Goal: Information Seeking & Learning: Learn about a topic

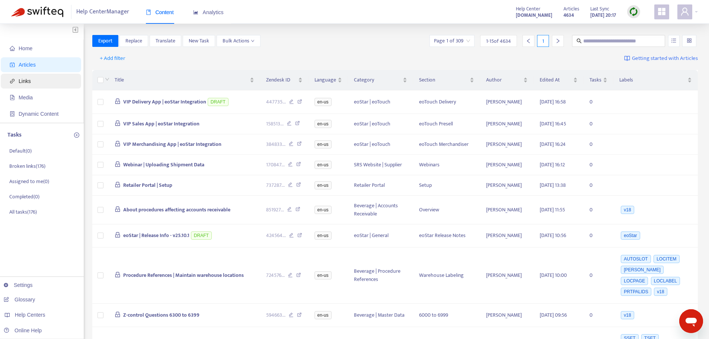
click at [43, 80] on span "Links" at bounding box center [42, 81] width 65 height 15
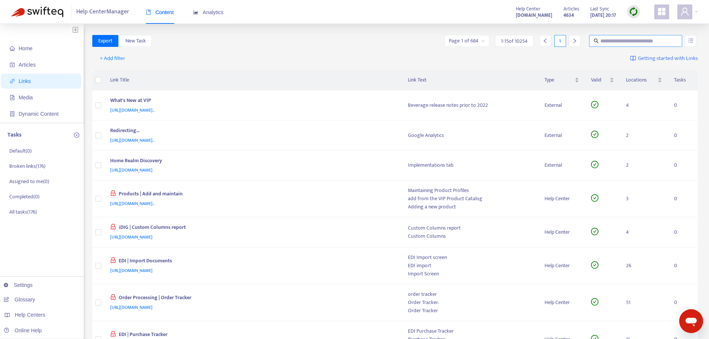
click at [622, 41] on input "text" at bounding box center [635, 41] width 71 height 8
paste input "**********"
type input "**********"
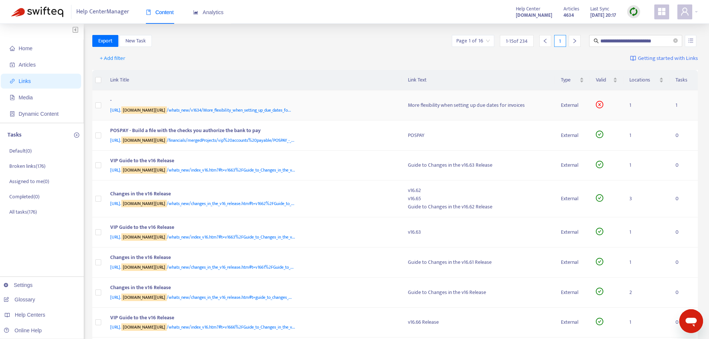
click at [354, 107] on div "[URL]. [DOMAIN_NAME][URL] /whats_new/v1634/More_flexibility_when_setting_up_due…" at bounding box center [251, 110] width 283 height 8
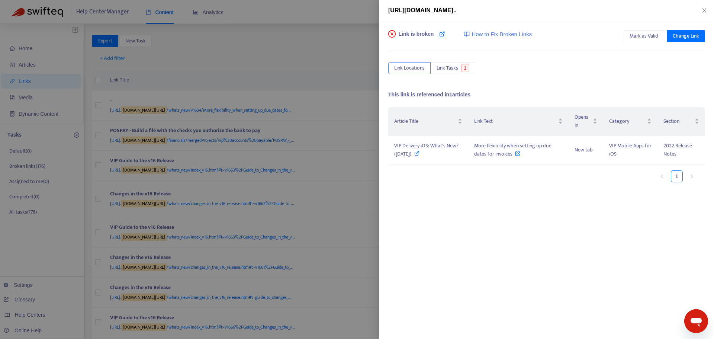
click at [299, 31] on div at bounding box center [357, 169] width 714 height 339
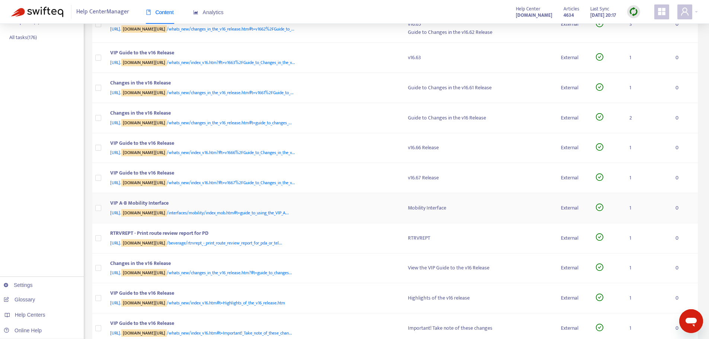
scroll to position [186, 0]
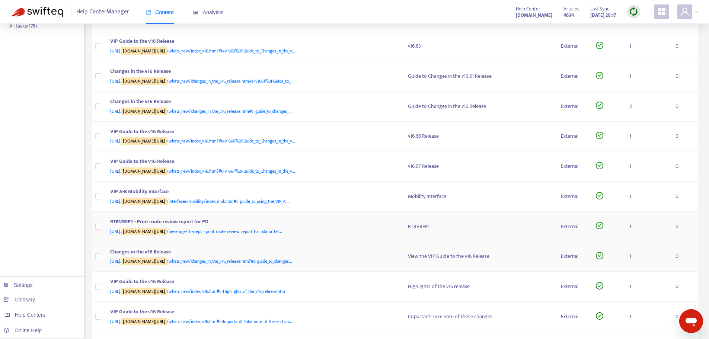
click at [354, 242] on tbody "- [URL]. [DOMAIN_NAME][URL] /whats_new/v1634/More_flexibility_when_setting_up_d…" at bounding box center [395, 133] width 606 height 458
click at [352, 223] on div "RTRVREPT - Print route review report for PD" at bounding box center [251, 223] width 283 height 10
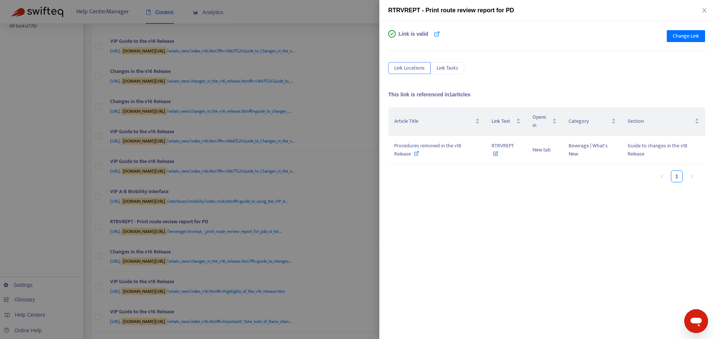
click at [357, 150] on div at bounding box center [357, 169] width 714 height 339
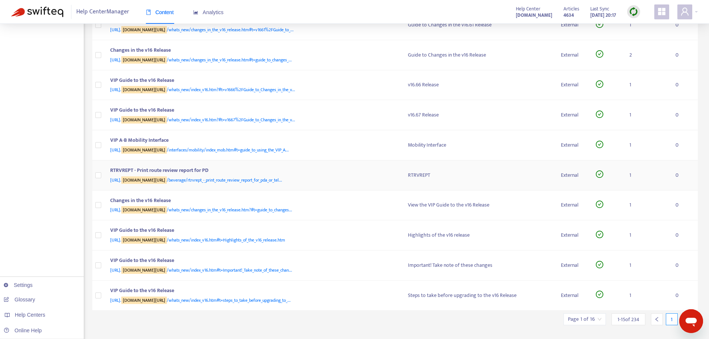
scroll to position [251, 0]
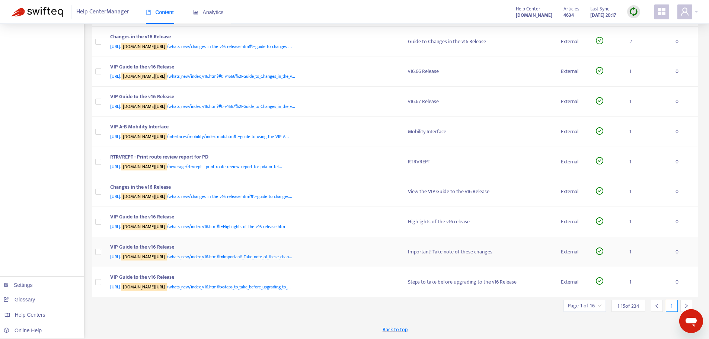
click at [382, 250] on div "VIP Guide to the v16 Release" at bounding box center [251, 248] width 283 height 10
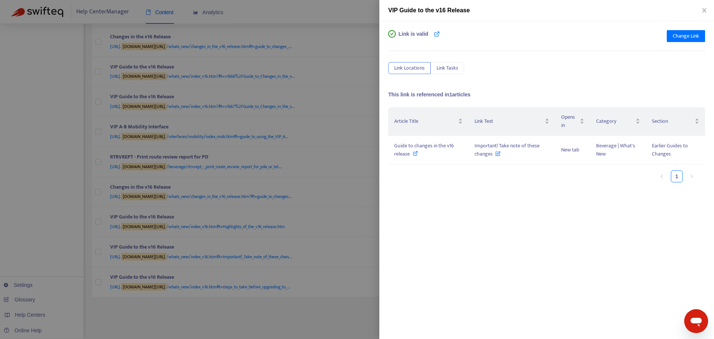
click at [353, 205] on div at bounding box center [357, 169] width 714 height 339
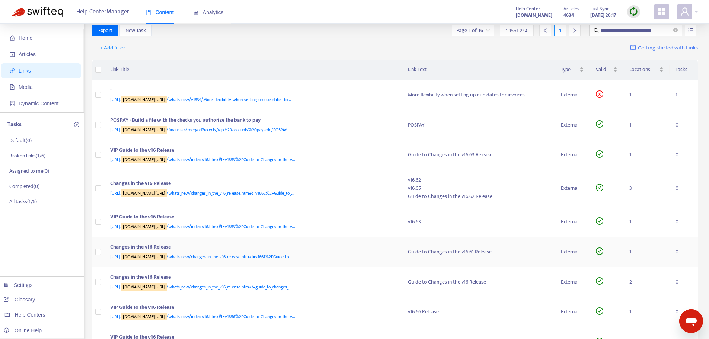
scroll to position [0, 0]
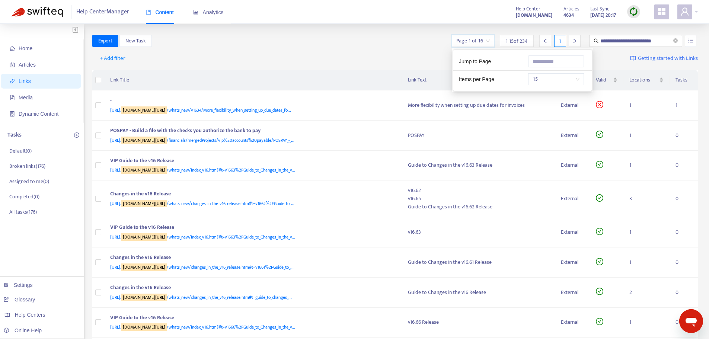
click at [478, 37] on input "search" at bounding box center [472, 40] width 33 height 11
click at [547, 82] on span "15" at bounding box center [555, 79] width 47 height 11
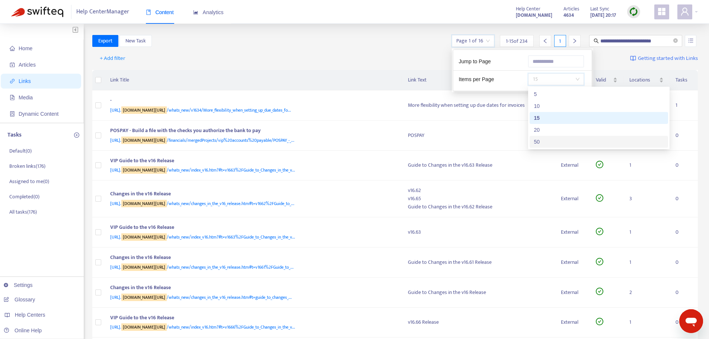
click at [549, 138] on div "50" at bounding box center [598, 142] width 129 height 8
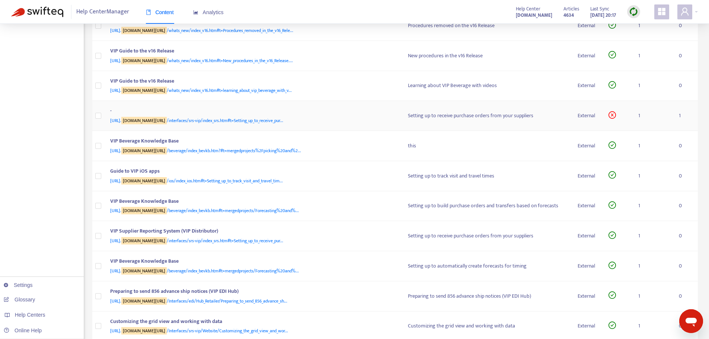
scroll to position [595, 0]
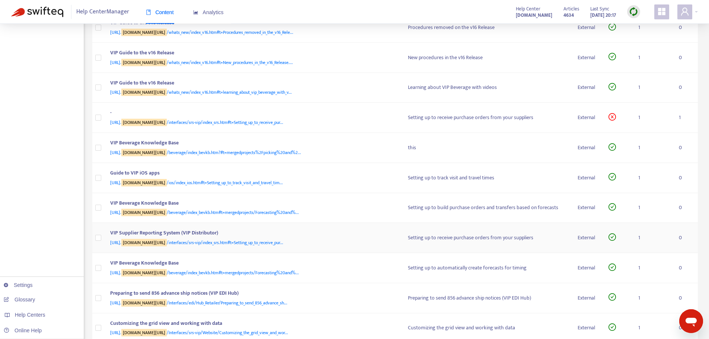
click at [343, 238] on div "VIP Supplier Reporting System (VIP Distributor)" at bounding box center [251, 234] width 283 height 10
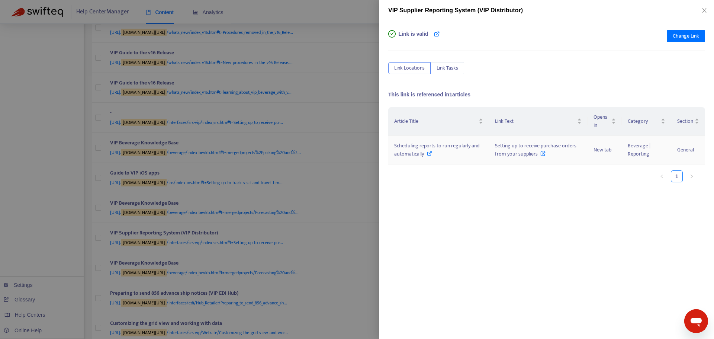
click at [430, 153] on icon at bounding box center [429, 153] width 5 height 5
click at [361, 196] on div at bounding box center [357, 169] width 714 height 339
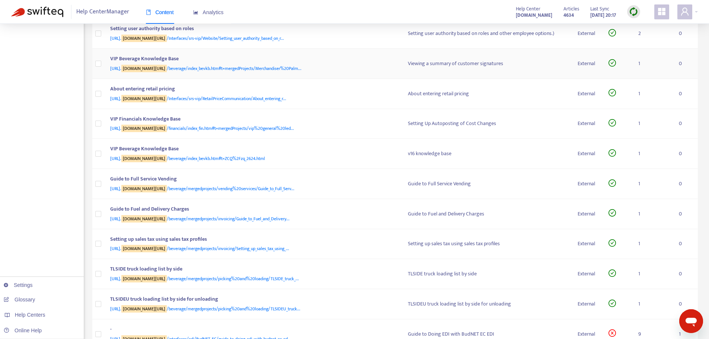
scroll to position [930, 0]
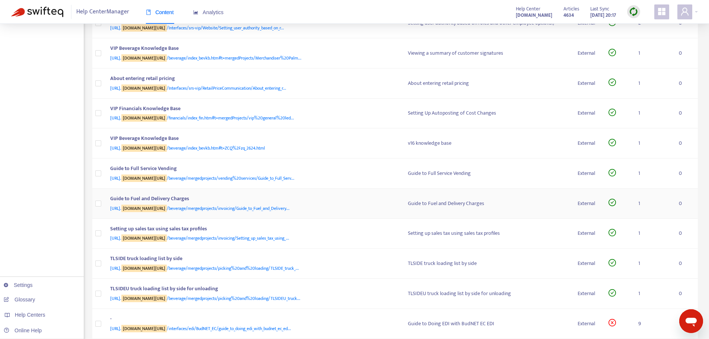
click at [336, 200] on div "Guide to Fuel and Delivery Charges" at bounding box center [251, 200] width 283 height 10
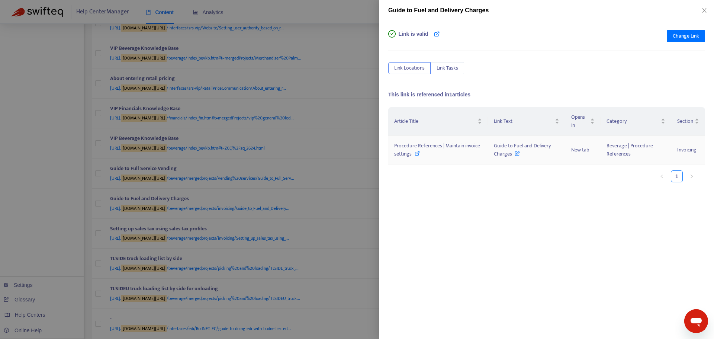
click at [417, 154] on icon at bounding box center [417, 153] width 5 height 5
click at [370, 153] on div at bounding box center [357, 169] width 714 height 339
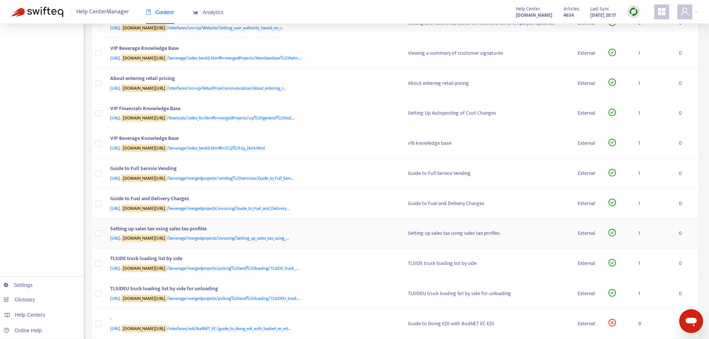
click at [337, 228] on div "Setting up sales tax using sales tax profiles" at bounding box center [251, 230] width 283 height 10
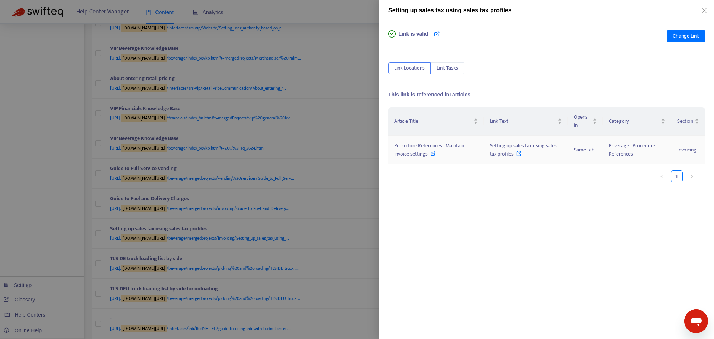
click at [435, 153] on icon at bounding box center [433, 153] width 5 height 5
click at [352, 180] on div at bounding box center [357, 169] width 714 height 339
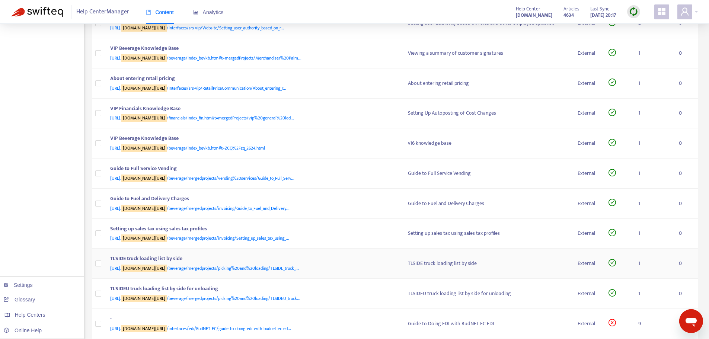
click at [361, 260] on div "TLSIDE truck loading list by side" at bounding box center [251, 259] width 283 height 10
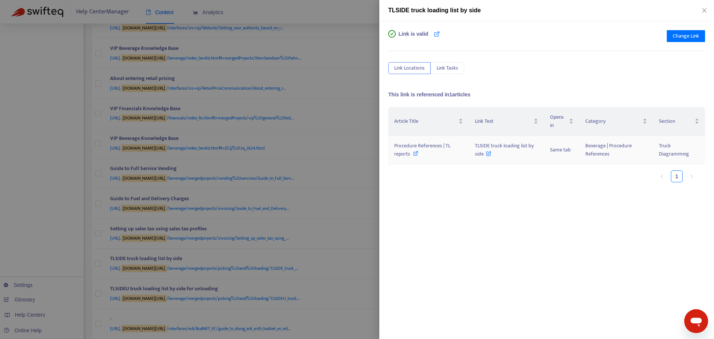
click at [415, 153] on icon at bounding box center [415, 153] width 5 height 5
click at [352, 202] on div at bounding box center [357, 169] width 714 height 339
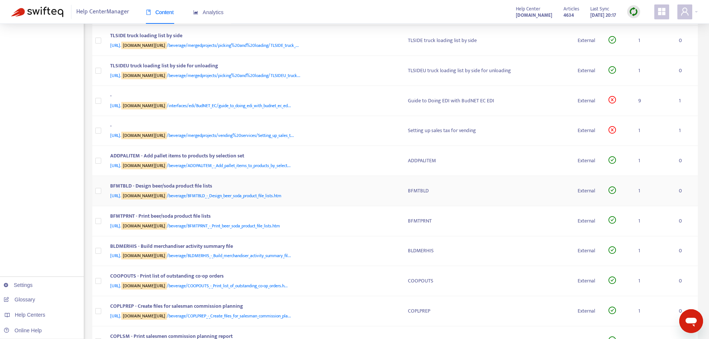
scroll to position [1153, 0]
click at [380, 134] on div "[URL]. [DOMAIN_NAME][URL] /beverage/mergedprojects/vending%20services/Setting_u…" at bounding box center [251, 135] width 283 height 8
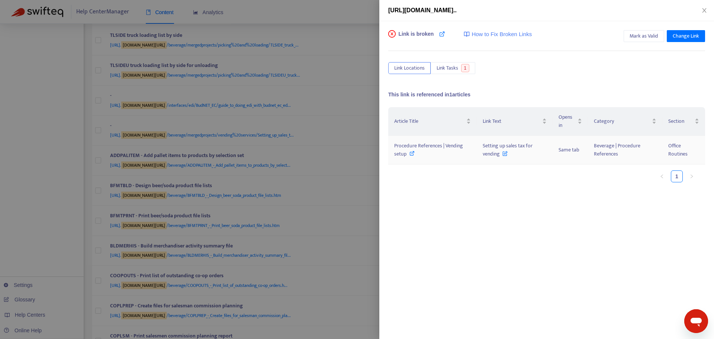
click at [411, 154] on icon at bounding box center [412, 153] width 5 height 5
click at [370, 162] on div at bounding box center [357, 169] width 714 height 339
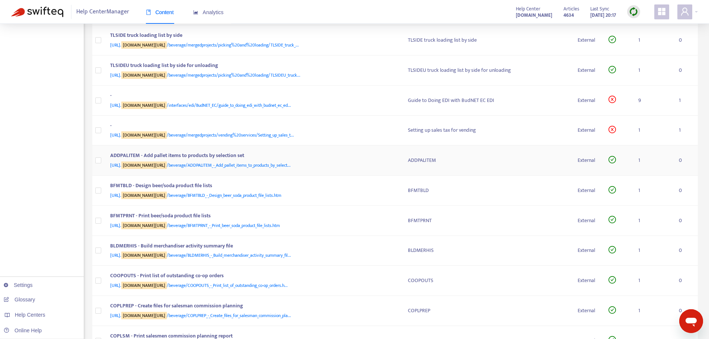
click at [363, 162] on div "[URL]. [DOMAIN_NAME][URL] /beverage/ADDPALITEM_-_Add_pallet_items_to_products_b…" at bounding box center [251, 165] width 283 height 8
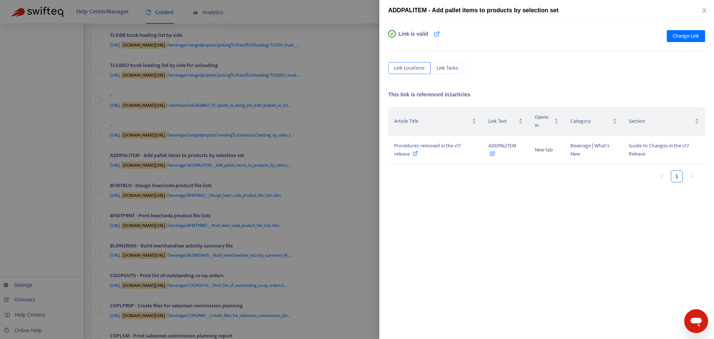
click at [366, 150] on div at bounding box center [357, 169] width 714 height 339
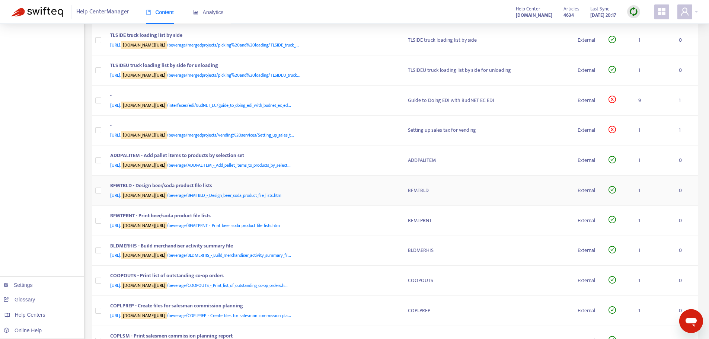
click at [369, 195] on div "[URL]. [DOMAIN_NAME][URL] /beverage/BFMTBLD_-_Design_beer_soda_product_file_lis…" at bounding box center [251, 195] width 283 height 8
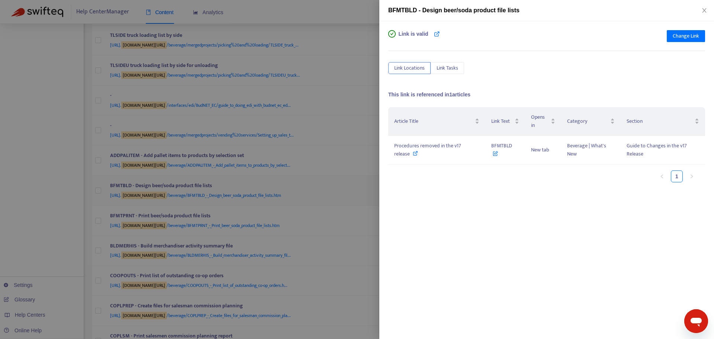
click at [369, 195] on div at bounding box center [357, 169] width 714 height 339
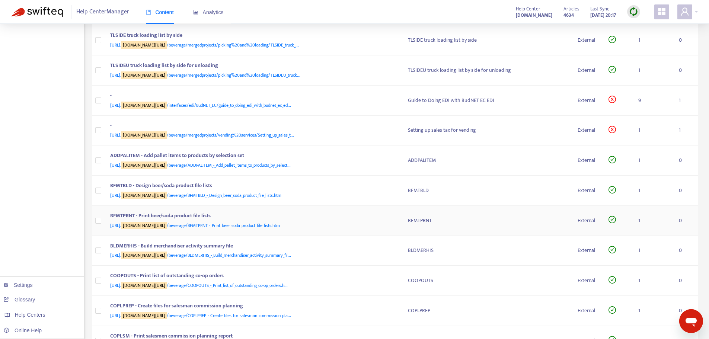
click at [375, 225] on div "[URL]. [DOMAIN_NAME][URL] /beverage/BFMTPRNT_-_Print_beer_soda_product_file_lis…" at bounding box center [251, 225] width 283 height 8
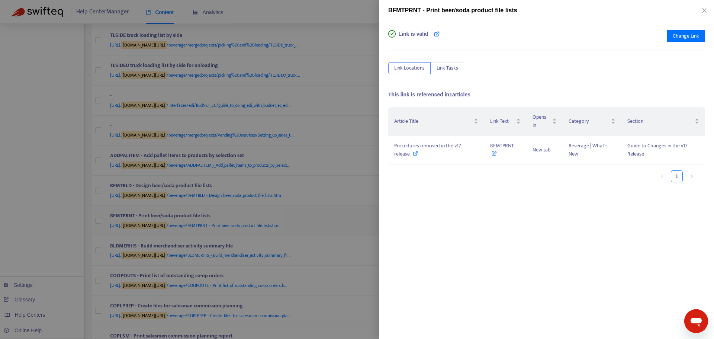
click at [375, 225] on div at bounding box center [357, 169] width 714 height 339
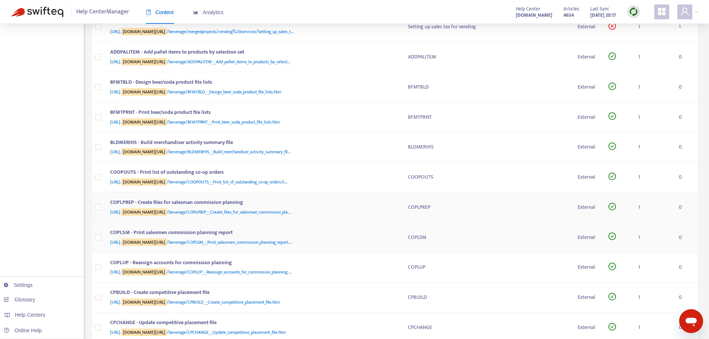
scroll to position [1265, 0]
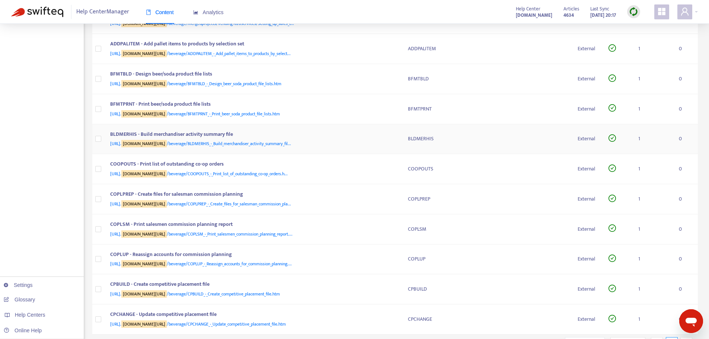
click at [381, 143] on div "[URL]. [DOMAIN_NAME][URL] /beverage/BLDMERHIS_-_Build_merchandiser_activity_sum…" at bounding box center [251, 144] width 283 height 8
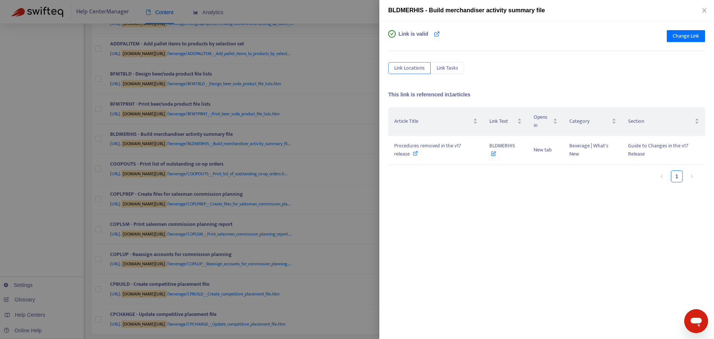
click at [376, 142] on div at bounding box center [357, 169] width 714 height 339
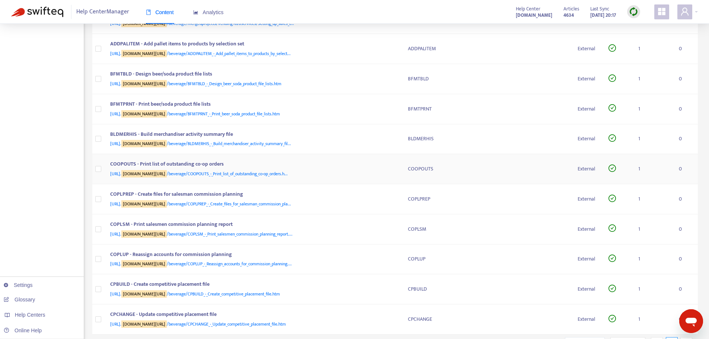
click at [384, 168] on div "COOPOUTS - Print list of outstanding co-op orders" at bounding box center [251, 165] width 283 height 10
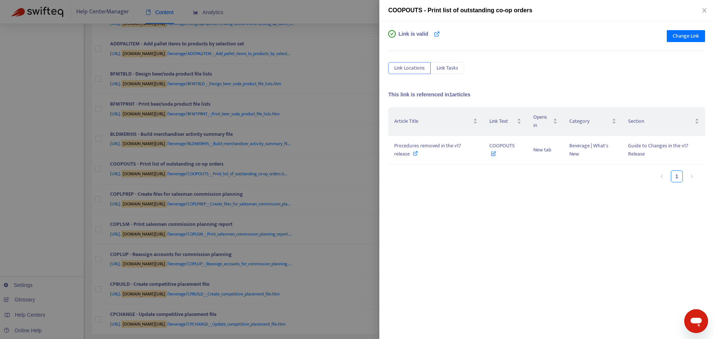
click at [363, 157] on div at bounding box center [357, 169] width 714 height 339
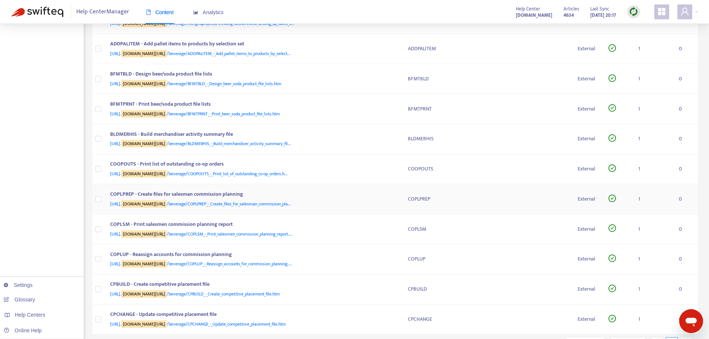
click at [384, 203] on div "[URL]. [DOMAIN_NAME][URL] /beverage/COPLPREP_-_Create_files_for_salesman_commis…" at bounding box center [251, 204] width 283 height 8
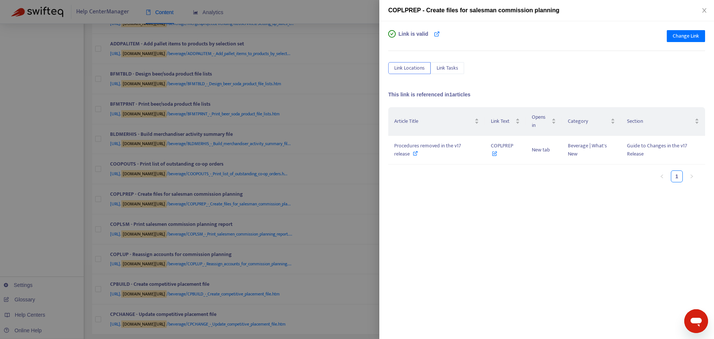
click at [380, 190] on div "Link is valid Change Link Link Locations Link Tasks This link is referenced in …" at bounding box center [546, 180] width 335 height 318
click at [368, 185] on div at bounding box center [357, 169] width 714 height 339
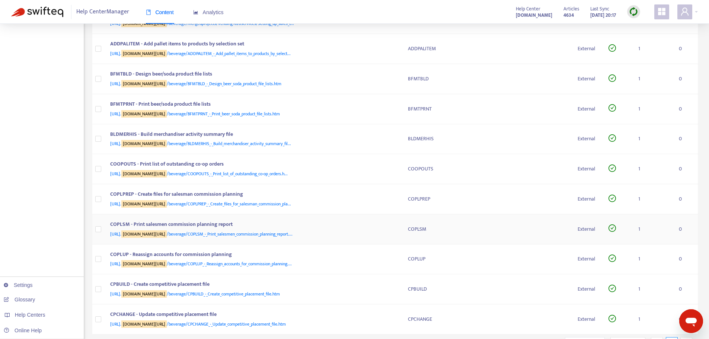
click at [390, 226] on div "COPLSM - Print salesmen commission planning report" at bounding box center [251, 225] width 283 height 10
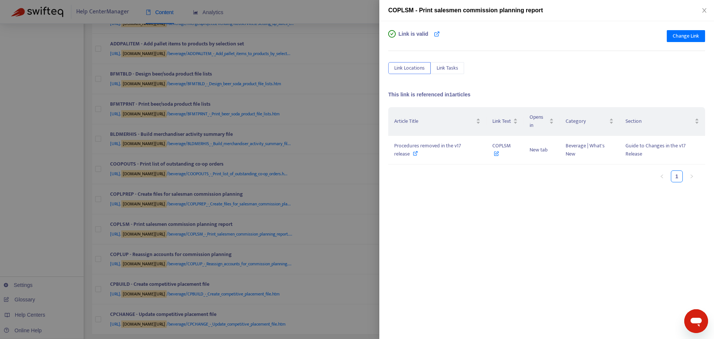
click at [368, 200] on div at bounding box center [357, 169] width 714 height 339
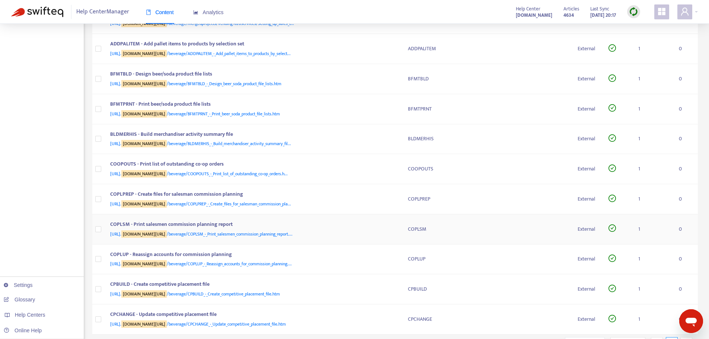
scroll to position [1302, 0]
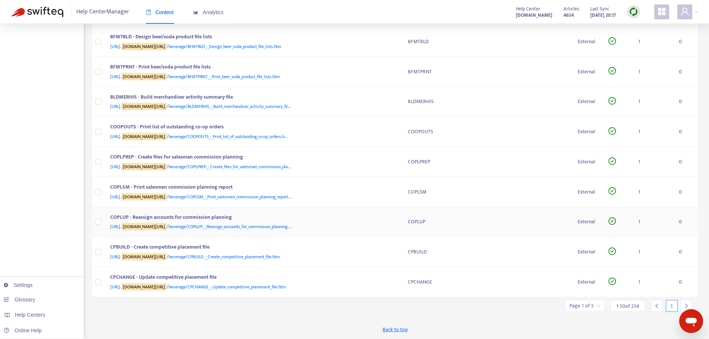
click at [391, 225] on div "[URL]. [DOMAIN_NAME][URL] /beverage/COPLUP_-_Reassign_accounts_for_commission_p…" at bounding box center [251, 226] width 283 height 8
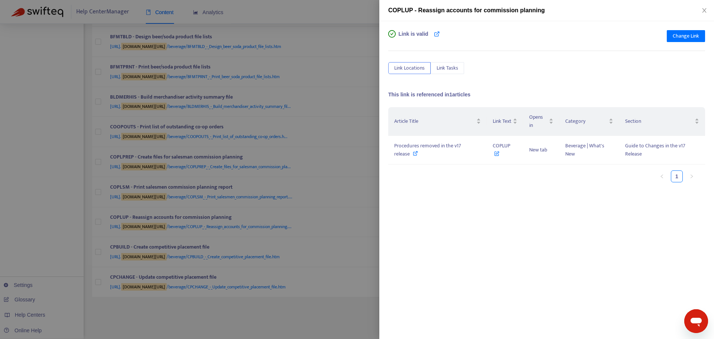
click at [380, 210] on div "Link is valid Change Link Link Locations Link Tasks This link is referenced in …" at bounding box center [546, 180] width 335 height 318
click at [361, 218] on div at bounding box center [357, 169] width 714 height 339
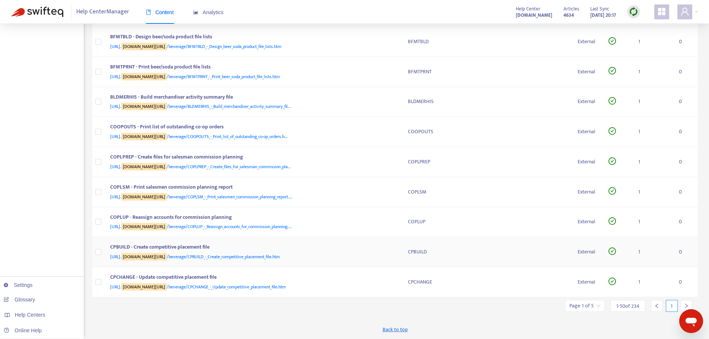
click at [391, 257] on div "[URL]. [DOMAIN_NAME][URL] /beverage/CPBUILD_-_Create_competitive_placement_file…" at bounding box center [251, 257] width 283 height 8
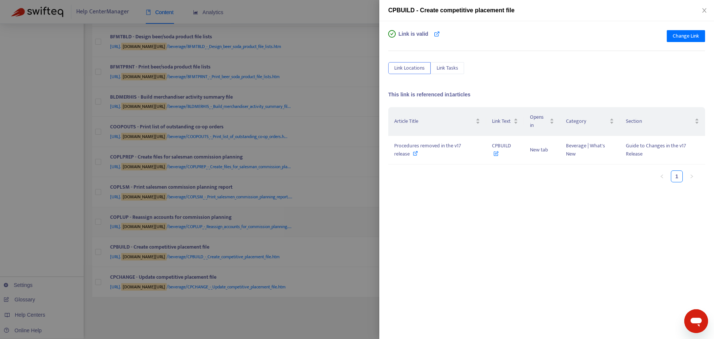
click at [368, 218] on div at bounding box center [357, 169] width 714 height 339
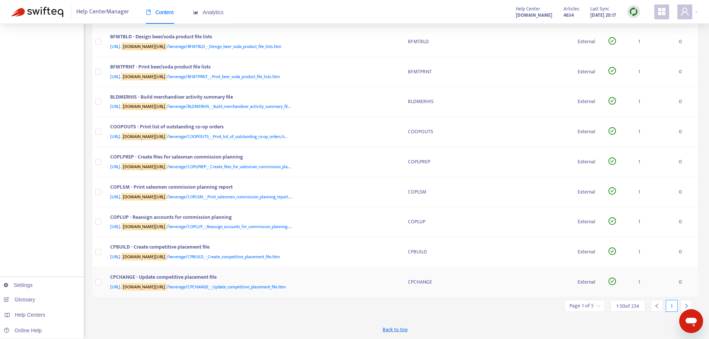
click at [386, 274] on div "CPCHANGE - Update competitive placement file" at bounding box center [251, 278] width 283 height 10
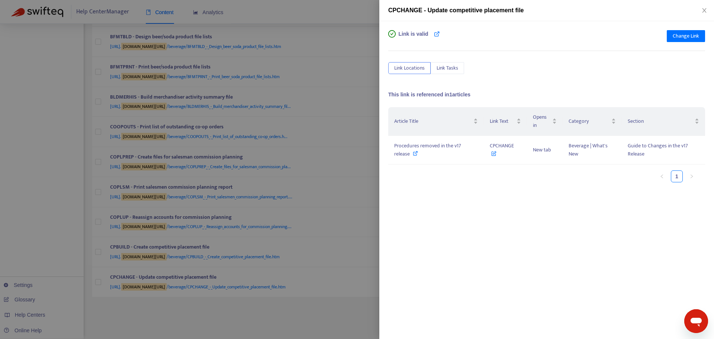
click at [355, 184] on div at bounding box center [357, 169] width 714 height 339
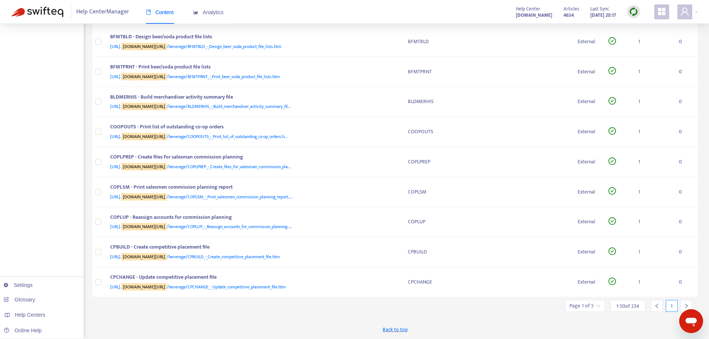
click at [686, 304] on icon "right" at bounding box center [685, 305] width 5 height 5
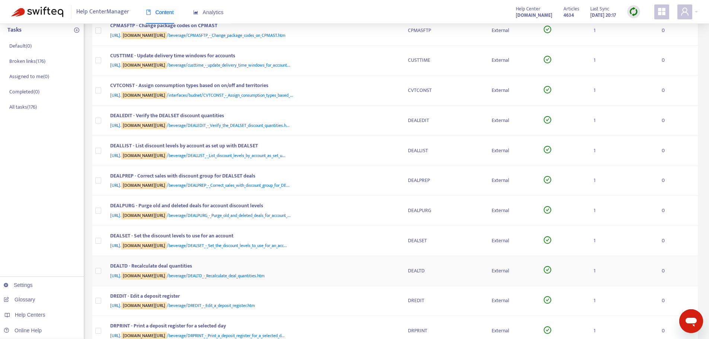
scroll to position [0, 0]
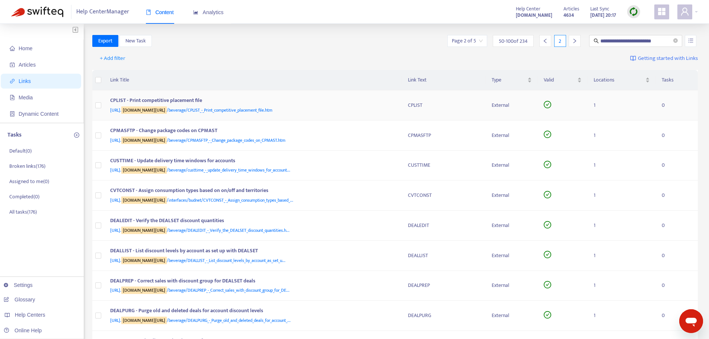
click at [378, 108] on div "[URL]. [DOMAIN_NAME][URL] /beverage/CPLIST_-_Print_competitive_placement_file.h…" at bounding box center [251, 110] width 283 height 8
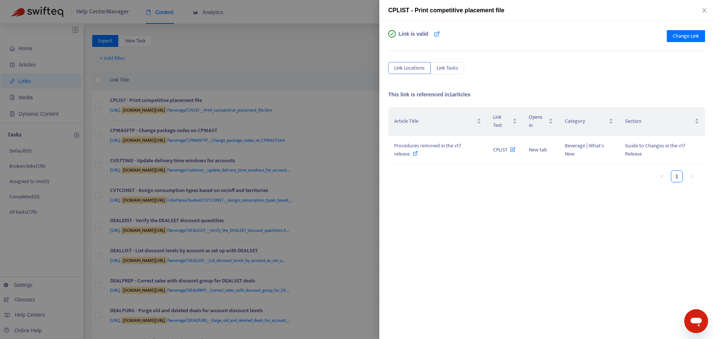
click at [365, 109] on div at bounding box center [357, 169] width 714 height 339
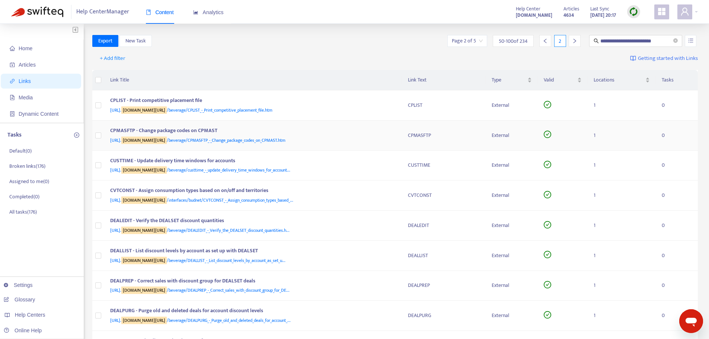
click at [391, 146] on td "CPMASFTP - Change package codes on CPMAST [URL]. [DOMAIN_NAME][URL] /beverage/C…" at bounding box center [253, 136] width 298 height 30
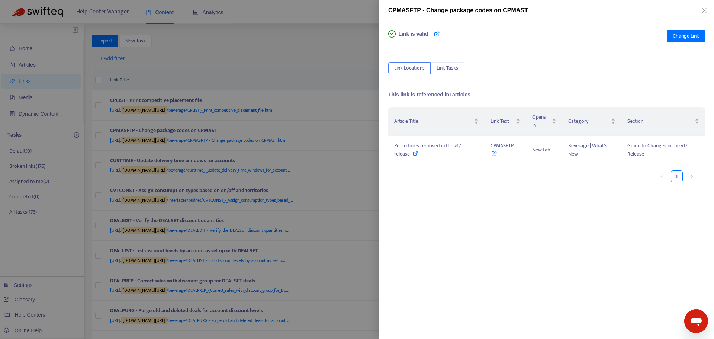
click at [362, 117] on div at bounding box center [357, 169] width 714 height 339
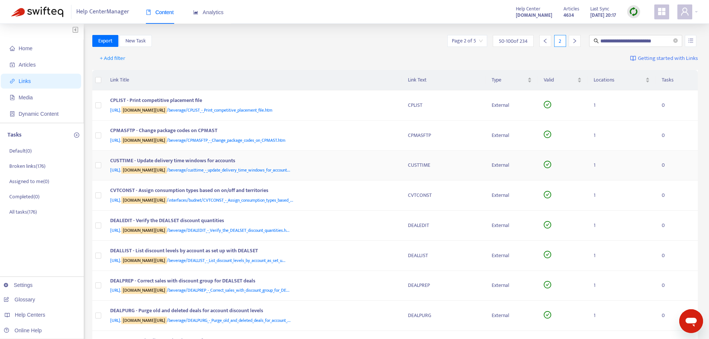
click at [391, 165] on div "CUSTTIME - Update delivery time windows for accounts" at bounding box center [251, 162] width 283 height 10
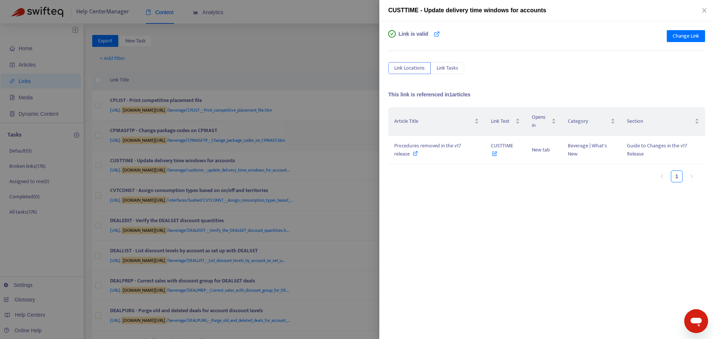
click at [364, 121] on div at bounding box center [357, 169] width 714 height 339
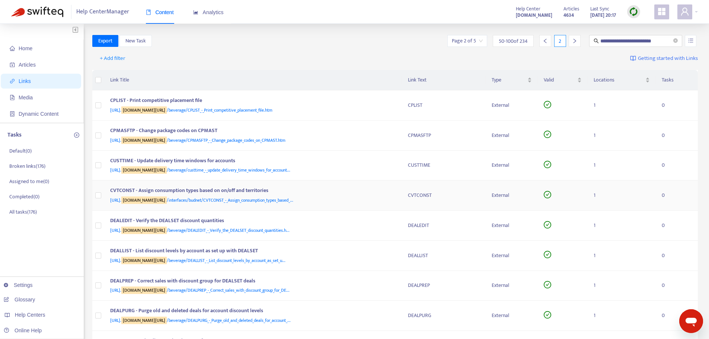
click at [386, 192] on div "CVTCONST - Assign consumption types based on on/off and territories" at bounding box center [251, 191] width 283 height 10
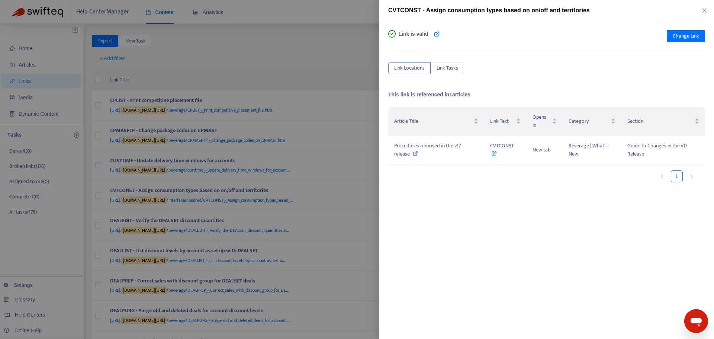
click at [355, 151] on div at bounding box center [357, 169] width 714 height 339
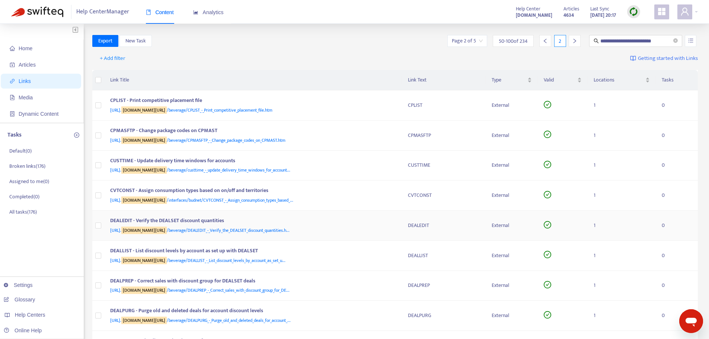
click at [387, 225] on div "DEALEDIT - Verify the DEALSET discount quantities" at bounding box center [251, 222] width 283 height 10
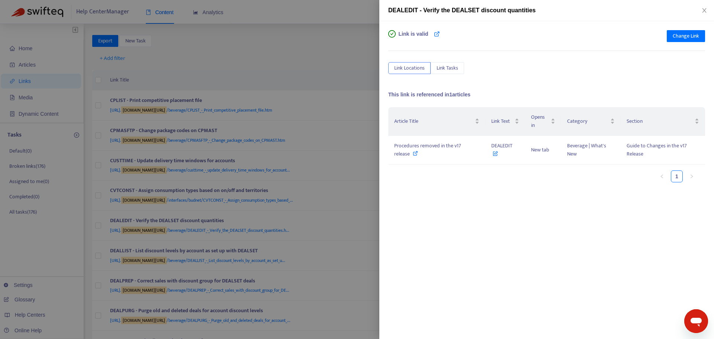
click at [362, 176] on div at bounding box center [357, 169] width 714 height 339
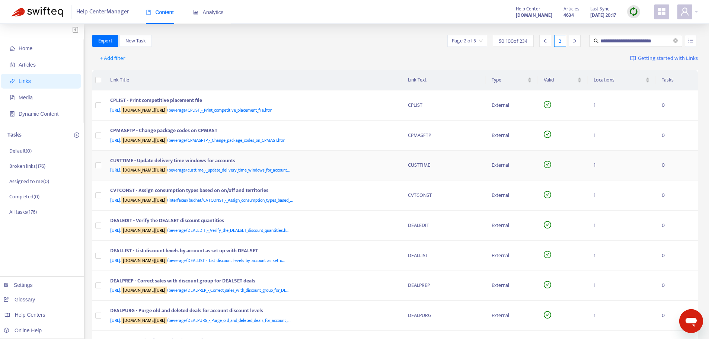
click at [365, 169] on div "[URL]. [DOMAIN_NAME][URL] /beverage/custtime_-_update_delivery_time_windows_for…" at bounding box center [251, 170] width 283 height 8
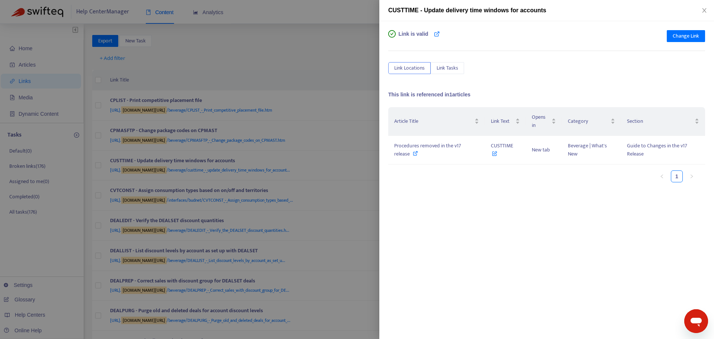
click at [350, 167] on div at bounding box center [357, 169] width 714 height 339
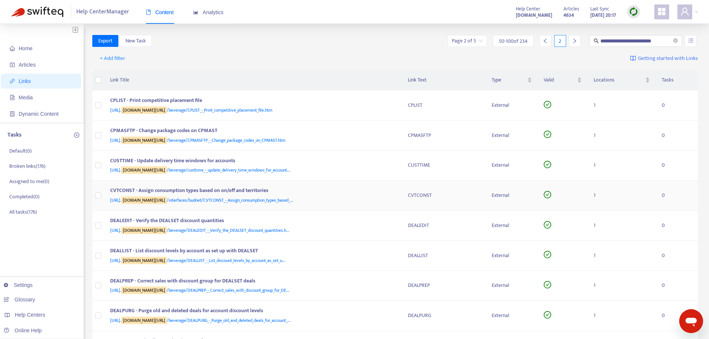
click at [384, 201] on div "[URL]. [DOMAIN_NAME][URL] /interfaces/budnet/CVTCONST_-_Assign_consumption_type…" at bounding box center [251, 200] width 283 height 8
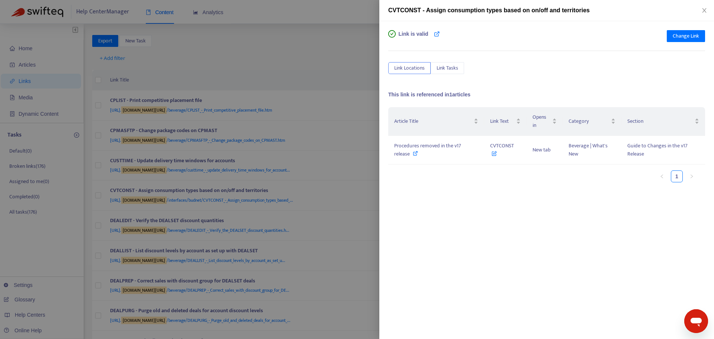
click at [347, 173] on div at bounding box center [357, 169] width 714 height 339
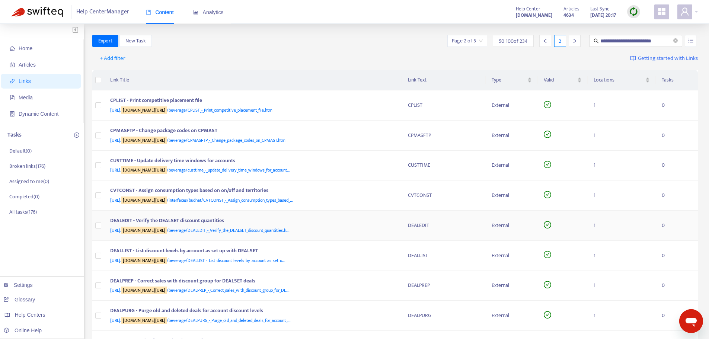
click at [376, 226] on div "[URL]. [DOMAIN_NAME][URL] /beverage/DEALEDIT_-_Verify_the_DEALSET_discount_quan…" at bounding box center [251, 230] width 283 height 8
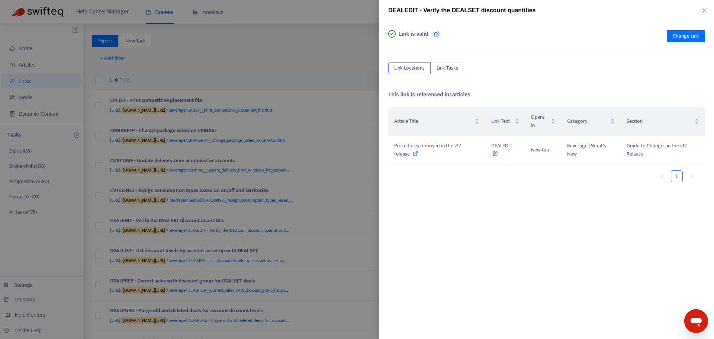
click at [355, 185] on div at bounding box center [357, 169] width 714 height 339
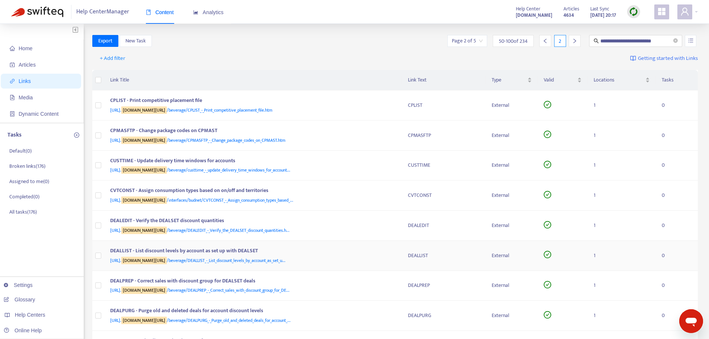
click at [384, 258] on div "[URL]. [DOMAIN_NAME][URL] /beverage/DEALLIST_-_List_discount_levels_by_account_…" at bounding box center [251, 260] width 283 height 8
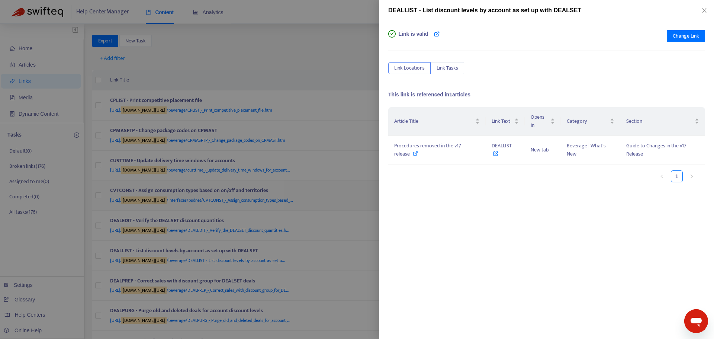
click at [350, 188] on div at bounding box center [357, 169] width 714 height 339
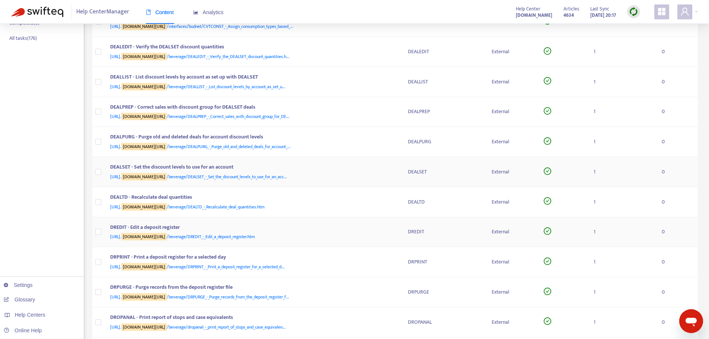
scroll to position [186, 0]
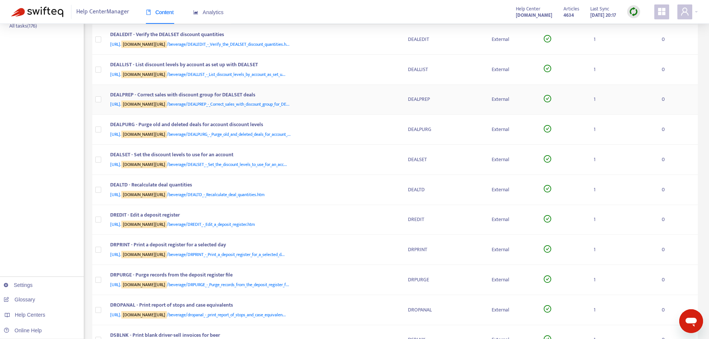
click at [395, 96] on div "DEALPREP - Correct sales with discount group for DEALSET deals [URL]. [DOMAIN_N…" at bounding box center [253, 100] width 286 height 18
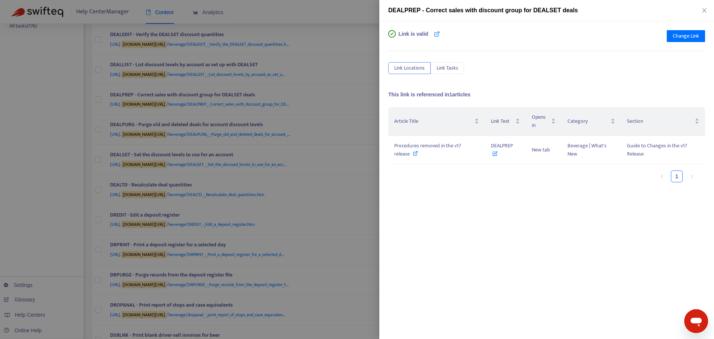
click at [358, 109] on div at bounding box center [357, 169] width 714 height 339
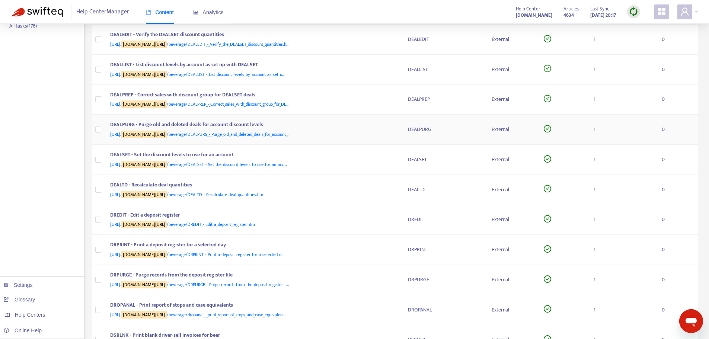
click at [391, 137] on div "[URL]. [DOMAIN_NAME][URL] /beverage/DEALPURG_-_Purge_old_and_deleted_deals_for_…" at bounding box center [251, 134] width 283 height 8
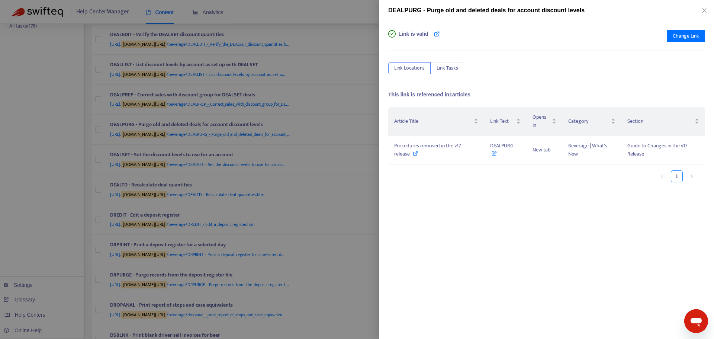
click at [364, 124] on div at bounding box center [357, 169] width 714 height 339
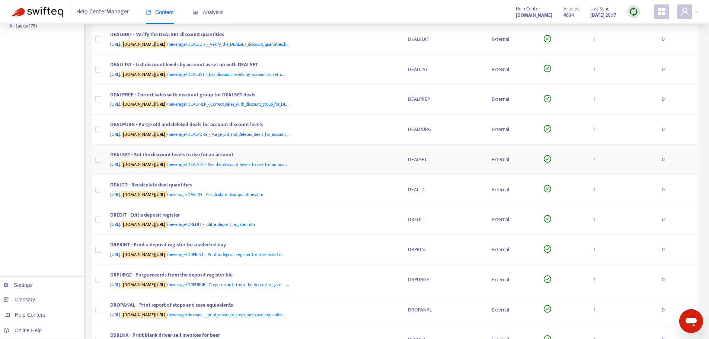
click at [390, 162] on div "[URL]. [DOMAIN_NAME][URL] /beverage/DEALSET_-_Set_the_discount_levels_to_use_fo…" at bounding box center [251, 164] width 283 height 8
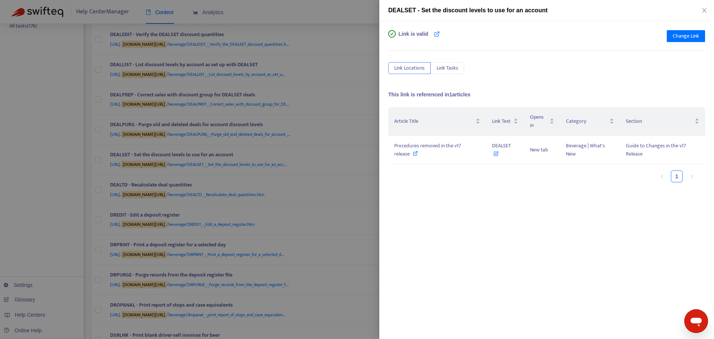
click at [361, 156] on div at bounding box center [357, 169] width 714 height 339
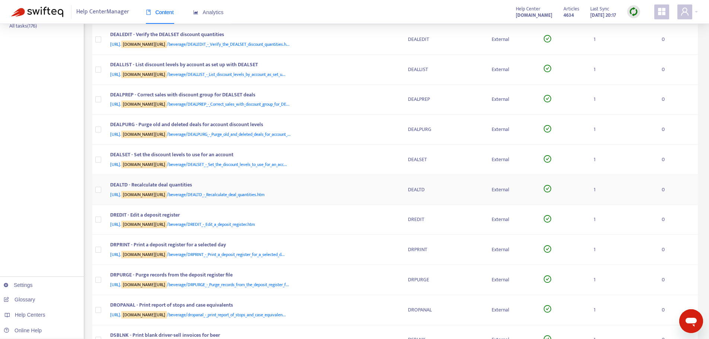
click at [383, 183] on div "DEALTD - Recalculate deal quantities" at bounding box center [251, 186] width 283 height 10
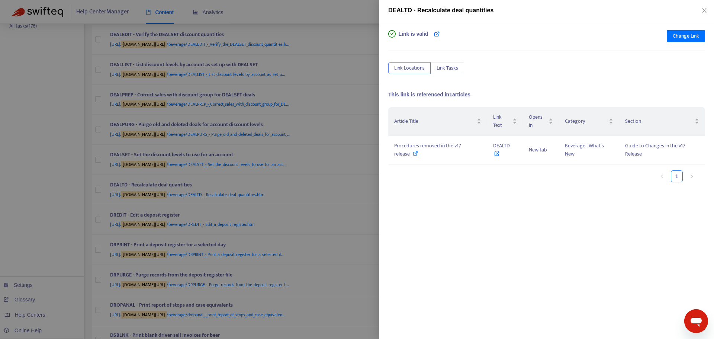
click at [362, 165] on div at bounding box center [357, 169] width 714 height 339
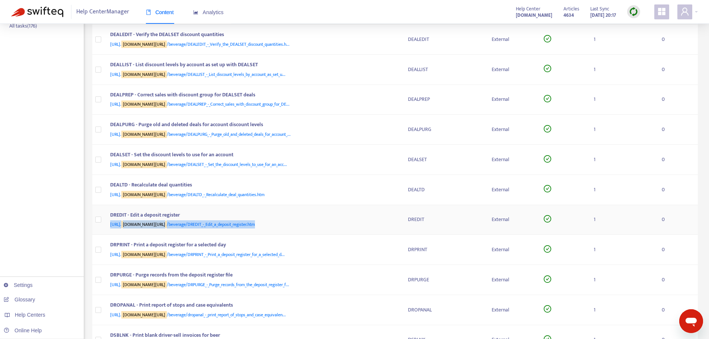
click at [389, 220] on div "DREDIT - Edit a deposit register [URL]. [DOMAIN_NAME][URL] /beverage/DREDIT_-_E…" at bounding box center [253, 220] width 286 height 18
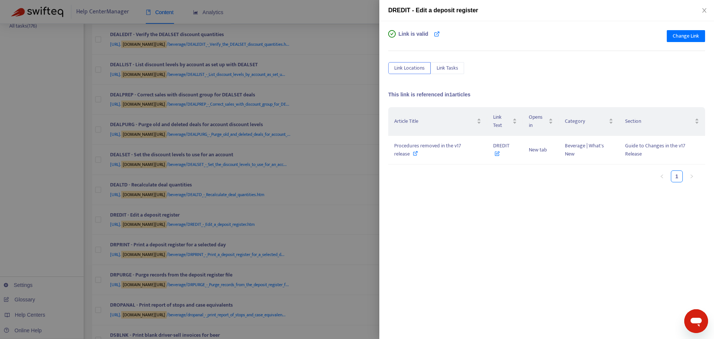
click at [379, 196] on div "Link is valid Change Link Link Locations Link Tasks This link is referenced in …" at bounding box center [546, 180] width 335 height 318
click at [362, 196] on div at bounding box center [357, 169] width 714 height 339
